Goal: Task Accomplishment & Management: Complete application form

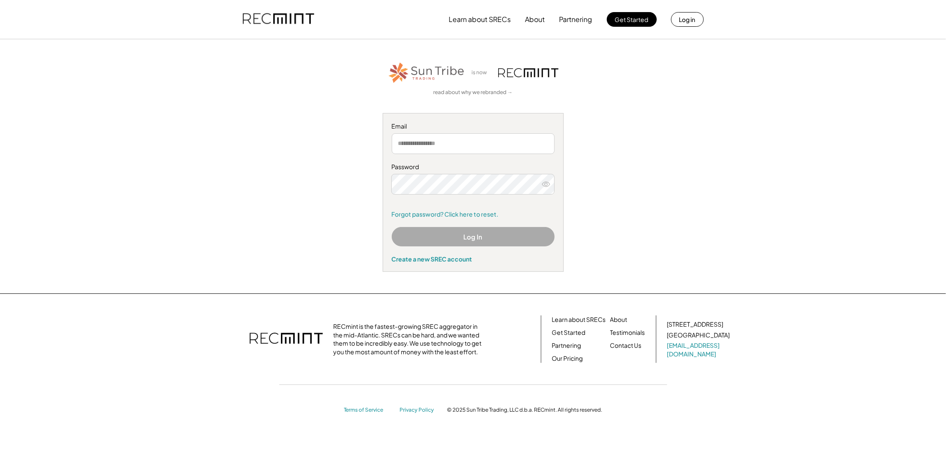
click at [433, 147] on input "email" at bounding box center [473, 143] width 163 height 21
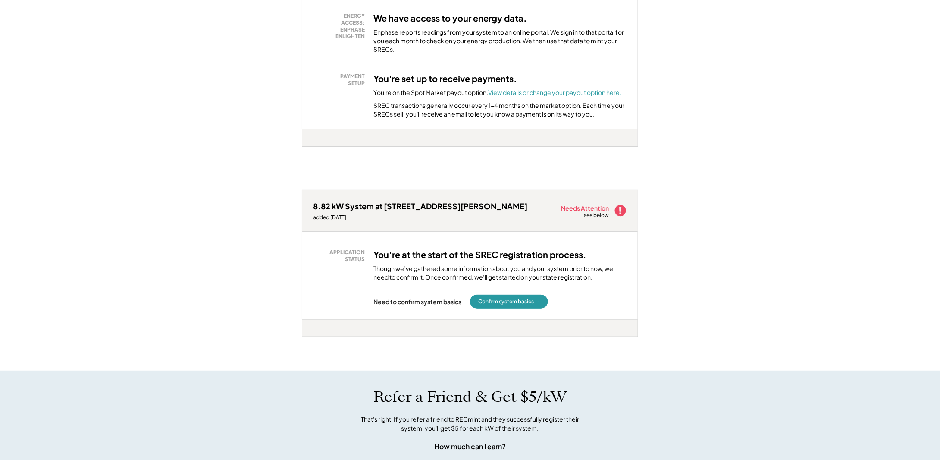
scroll to position [302, 0]
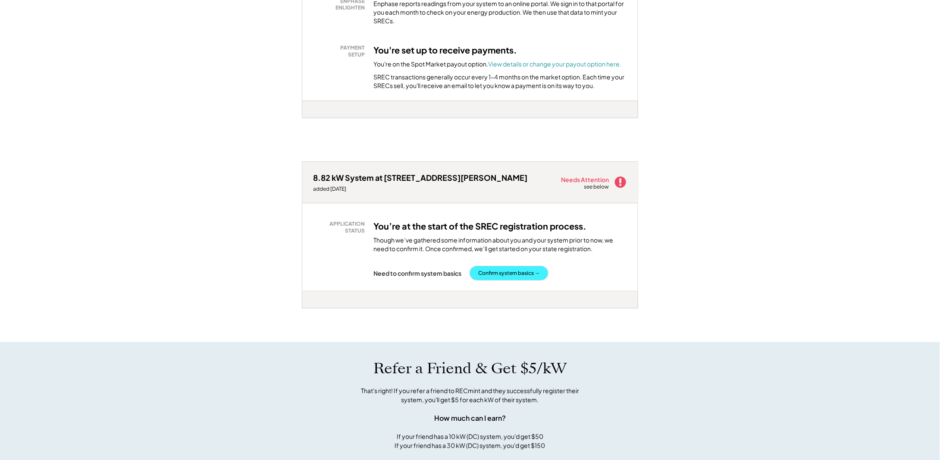
click at [518, 275] on button "Confirm system basics →" at bounding box center [509, 273] width 78 height 14
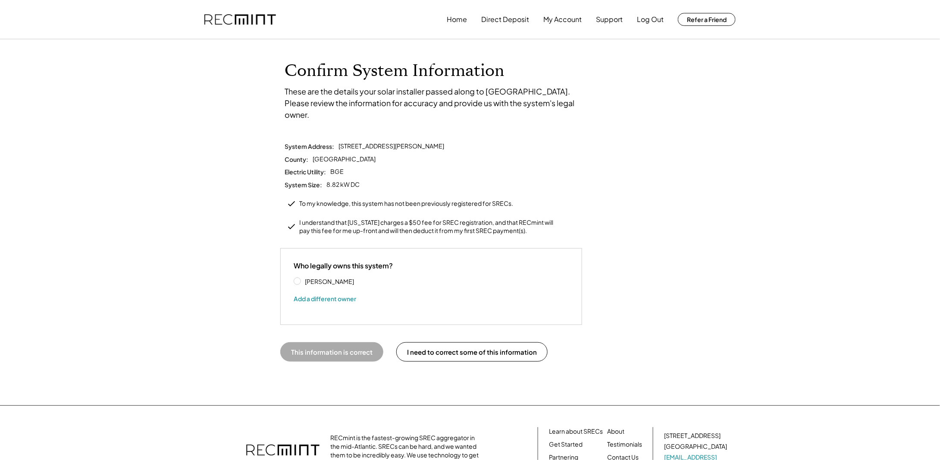
click at [302, 278] on label "Francis Sammanasu" at bounding box center [341, 281] width 78 height 6
click at [328, 343] on button "This information is correct" at bounding box center [331, 351] width 103 height 19
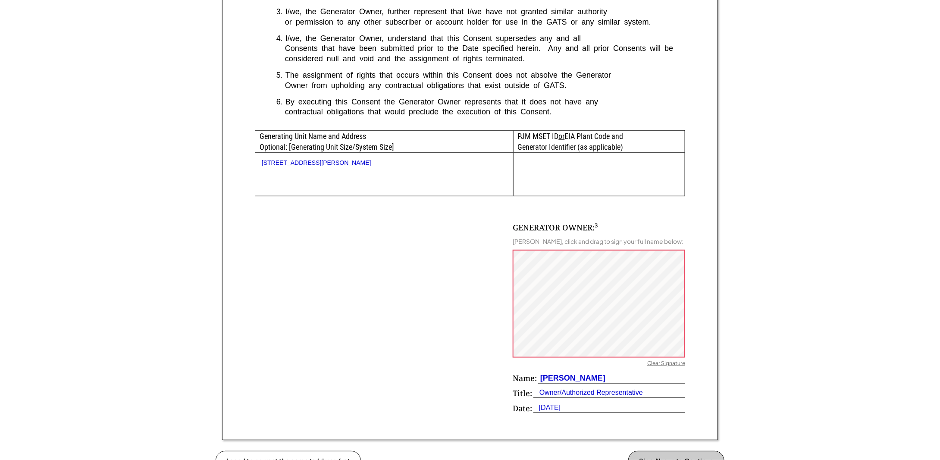
scroll to position [388, 0]
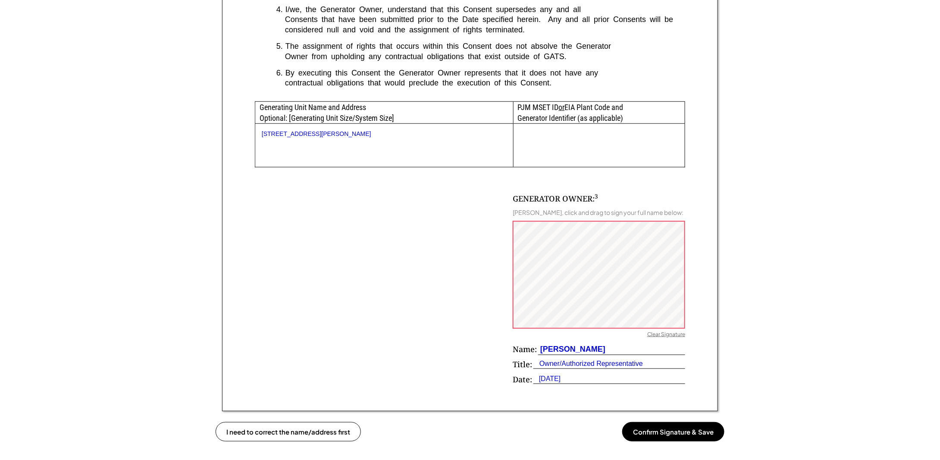
click at [673, 339] on div "Clear Signature" at bounding box center [666, 335] width 38 height 9
click at [665, 339] on div "Clear Signature" at bounding box center [666, 335] width 38 height 9
click at [678, 441] on button "Confirm Signature & Save" at bounding box center [673, 431] width 102 height 19
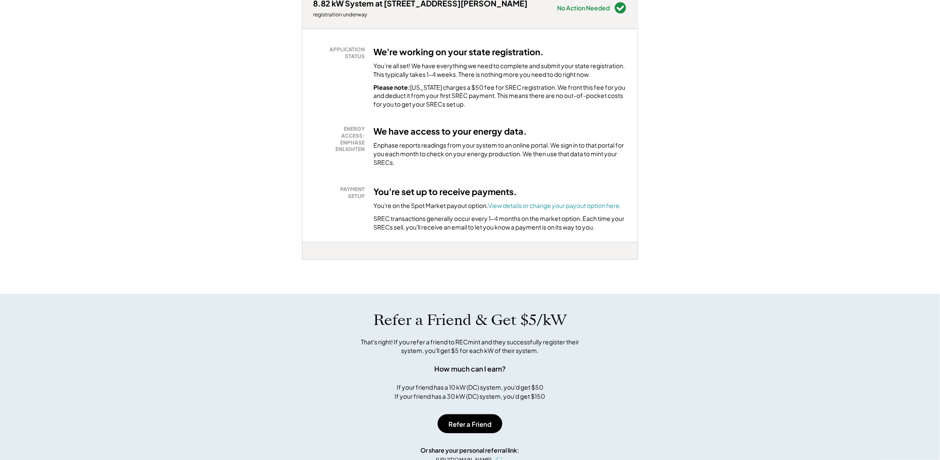
scroll to position [560, 0]
